Goal: Find specific fact: Find specific fact

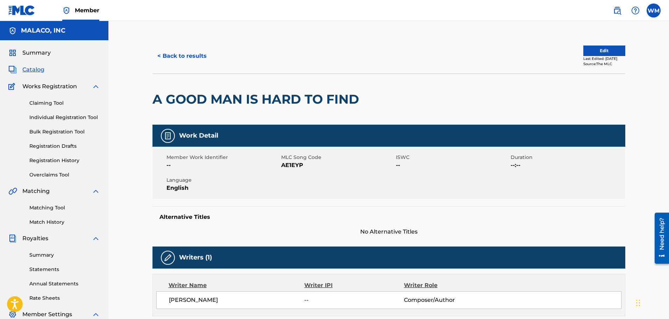
click at [179, 48] on button "< Back to results" at bounding box center [182, 55] width 59 height 17
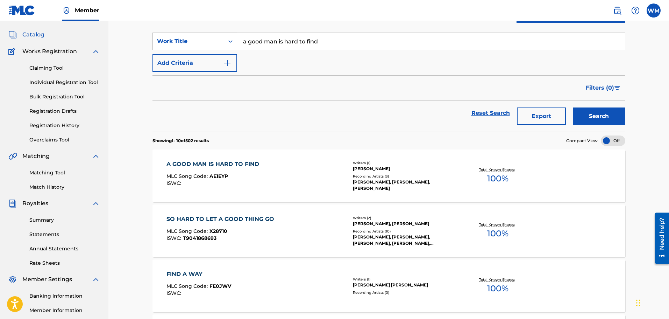
drag, startPoint x: 341, startPoint y: 42, endPoint x: 183, endPoint y: 49, distance: 158.3
click at [184, 48] on div "SearchWithCriteriab7e8cc0c-9bac-47a8-92c6-6915b6b30833 Work Title a good man is…" at bounding box center [389, 41] width 473 height 17
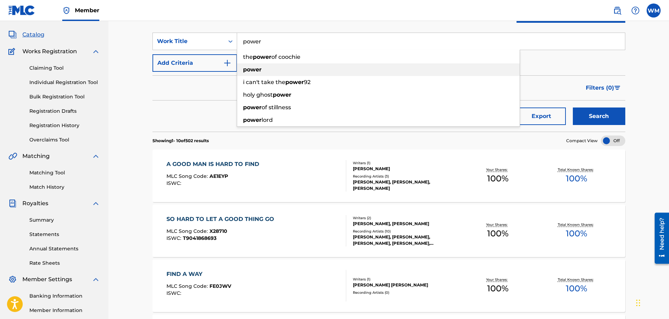
type input "power"
click at [260, 69] on strong "power" at bounding box center [252, 69] width 19 height 7
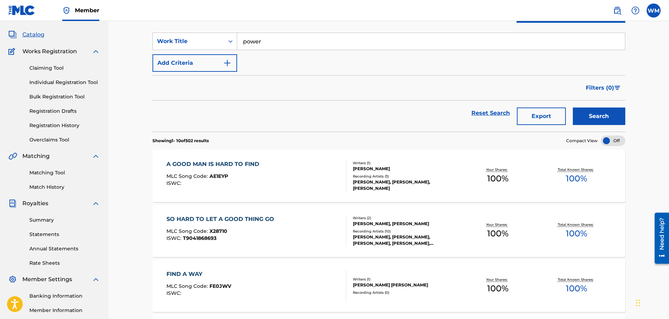
click at [595, 110] on button "Search" at bounding box center [599, 115] width 52 height 17
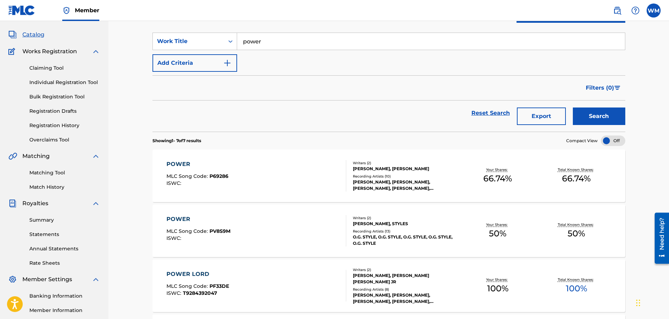
drag, startPoint x: 596, startPoint y: 110, endPoint x: 342, endPoint y: 93, distance: 254.5
click at [342, 93] on div "Filters ( 0 )" at bounding box center [389, 87] width 473 height 25
click at [271, 225] on div "POWER MLC Song Code : PV8S9M ISWC :" at bounding box center [257, 230] width 180 height 31
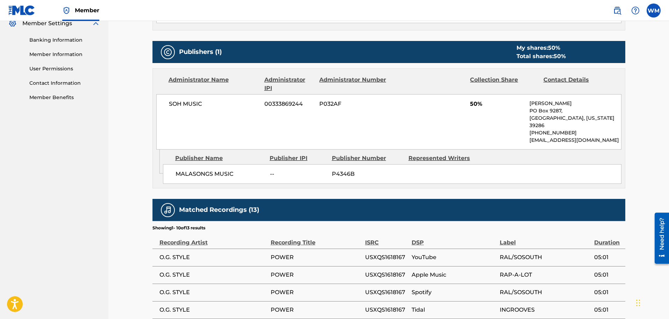
scroll to position [350, 0]
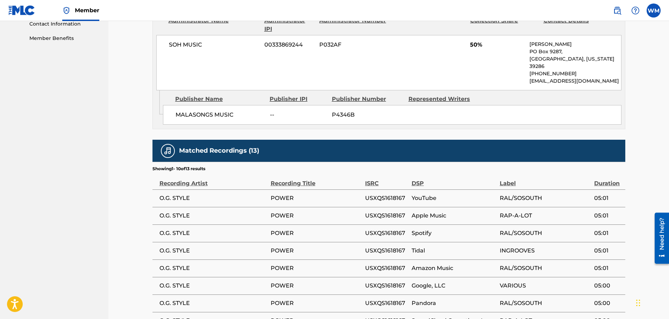
click at [377, 211] on span "USXQS1618167" at bounding box center [386, 215] width 43 height 8
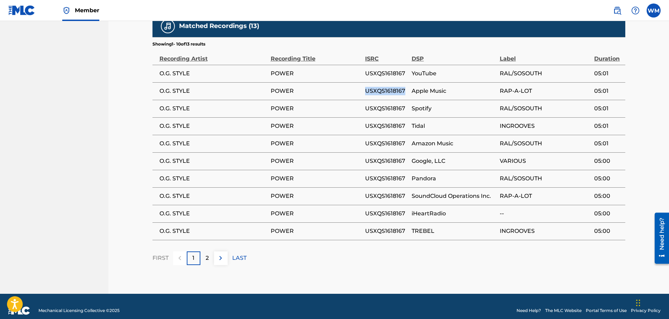
scroll to position [475, 0]
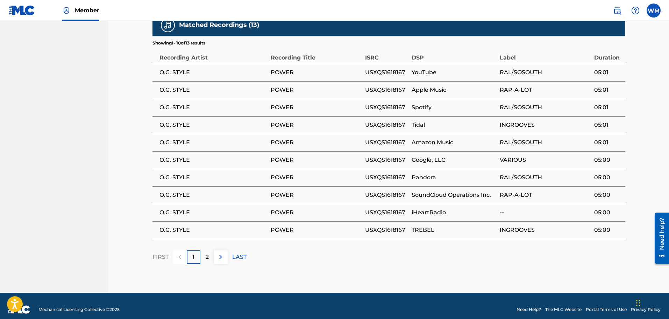
click at [201, 250] on div "2" at bounding box center [207, 257] width 14 height 14
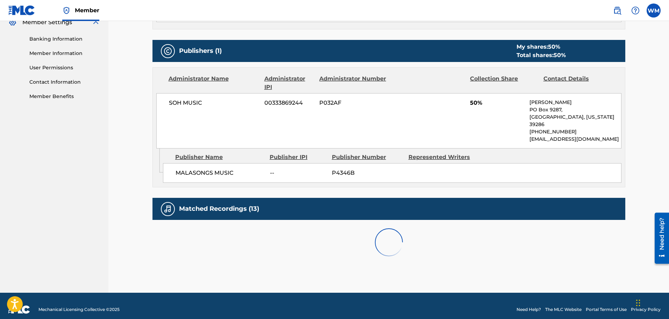
scroll to position [353, 0]
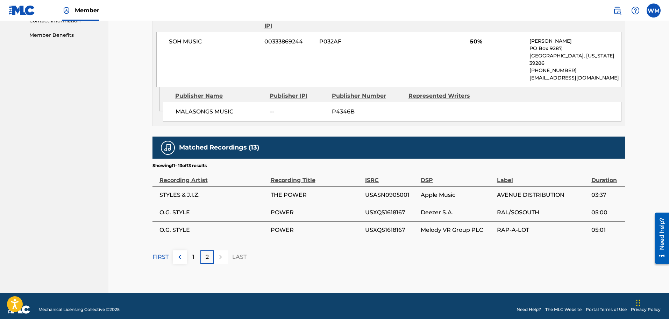
click at [386, 191] on span "USASN0905001" at bounding box center [391, 195] width 52 height 8
copy span "USASN0905001"
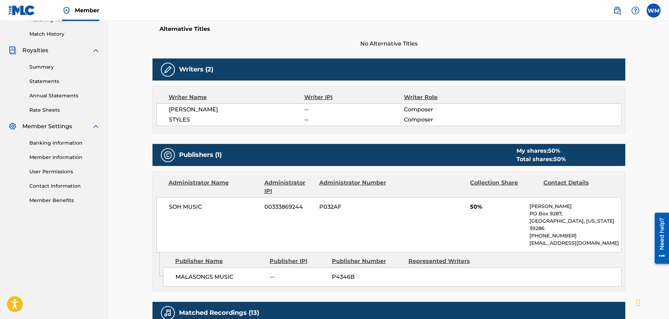
scroll to position [143, 0]
